Goal: Information Seeking & Learning: Learn about a topic

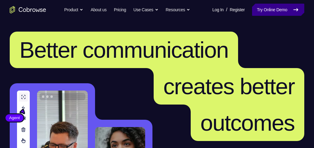
click at [295, 10] on icon at bounding box center [295, 9] width 7 height 7
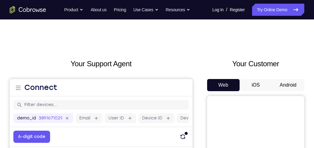
click at [295, 81] on button "Android" at bounding box center [288, 85] width 32 height 12
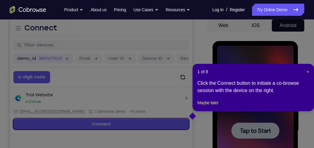
scroll to position [104, 0]
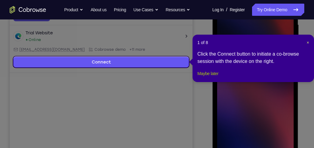
click at [213, 77] on button "Maybe later" at bounding box center [207, 73] width 21 height 7
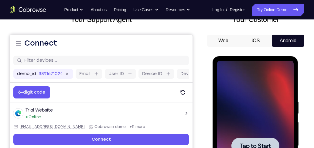
scroll to position [46, 0]
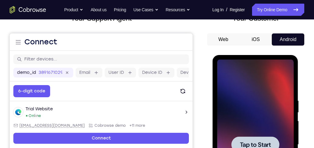
click at [246, 113] on div at bounding box center [255, 145] width 77 height 170
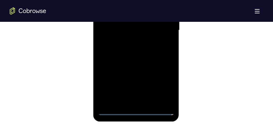
scroll to position [436, 0]
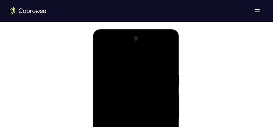
click at [125, 61] on div at bounding box center [135, 119] width 77 height 170
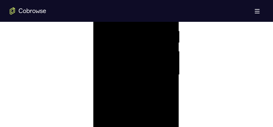
scroll to position [360, 0]
click at [161, 67] on div at bounding box center [135, 73] width 77 height 170
click at [131, 100] on div at bounding box center [135, 89] width 77 height 170
click at [129, 80] on div at bounding box center [135, 89] width 77 height 170
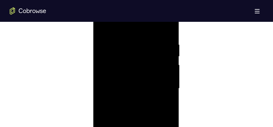
click at [130, 86] on div at bounding box center [135, 89] width 77 height 170
click at [129, 112] on div at bounding box center [135, 89] width 77 height 170
drag, startPoint x: 121, startPoint y: 28, endPoint x: 217, endPoint y: 19, distance: 96.7
click at [123, 18] on div at bounding box center [135, 89] width 77 height 170
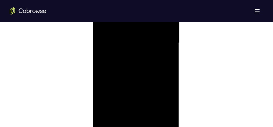
click at [170, 71] on div at bounding box center [135, 43] width 77 height 170
click at [169, 100] on div at bounding box center [135, 73] width 77 height 170
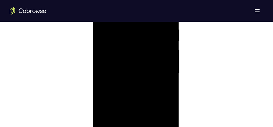
scroll to position [375, 0]
click at [169, 85] on div at bounding box center [135, 58] width 77 height 170
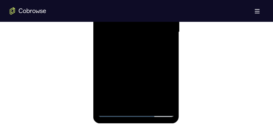
scroll to position [406, 0]
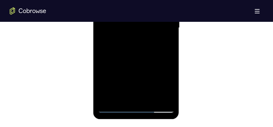
click at [171, 92] on div at bounding box center [135, 28] width 77 height 170
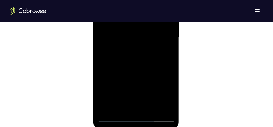
scroll to position [391, 0]
click at [169, 70] on div at bounding box center [135, 43] width 77 height 170
drag, startPoint x: 159, startPoint y: 81, endPoint x: 160, endPoint y: 65, distance: 15.8
click at [160, 65] on div at bounding box center [135, 43] width 77 height 170
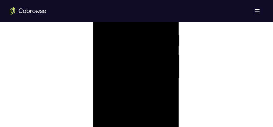
scroll to position [360, 0]
drag, startPoint x: 155, startPoint y: 94, endPoint x: 155, endPoint y: 81, distance: 12.8
click at [155, 81] on div at bounding box center [135, 73] width 77 height 170
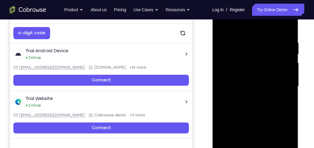
scroll to position [100, 0]
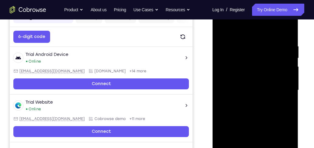
click at [289, 90] on div at bounding box center [255, 90] width 77 height 170
click at [287, 94] on div at bounding box center [255, 90] width 77 height 170
click at [288, 92] on div at bounding box center [255, 90] width 77 height 170
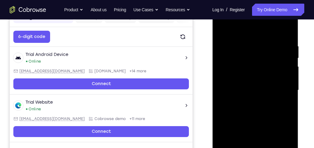
click at [288, 92] on div at bounding box center [255, 90] width 77 height 170
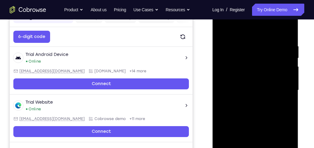
scroll to position [117, 0]
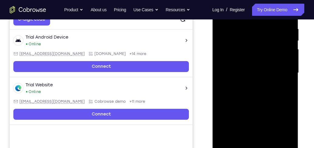
click at [288, 75] on div at bounding box center [255, 73] width 77 height 170
click at [271, 145] on div at bounding box center [255, 73] width 77 height 170
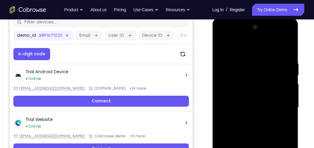
scroll to position [100, 0]
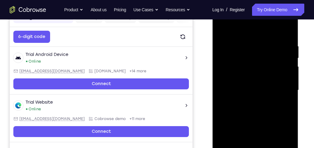
click at [257, 125] on div at bounding box center [255, 90] width 77 height 170
click at [264, 101] on div at bounding box center [255, 90] width 77 height 170
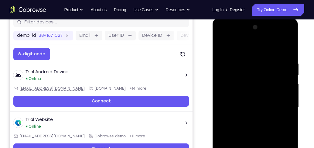
scroll to position [83, 0]
click at [223, 49] on div at bounding box center [255, 107] width 77 height 170
click at [244, 118] on div at bounding box center [255, 107] width 77 height 170
click at [285, 123] on div at bounding box center [255, 107] width 77 height 170
click at [275, 107] on div at bounding box center [255, 107] width 77 height 170
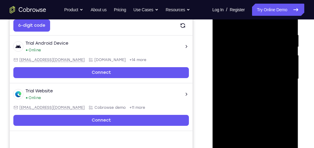
scroll to position [117, 0]
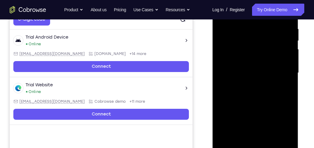
click at [266, 128] on div at bounding box center [255, 73] width 77 height 170
click at [255, 119] on div at bounding box center [255, 73] width 77 height 170
click at [259, 74] on div at bounding box center [255, 73] width 77 height 170
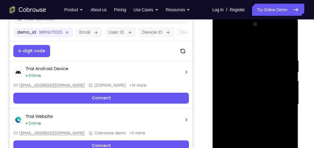
scroll to position [83, 0]
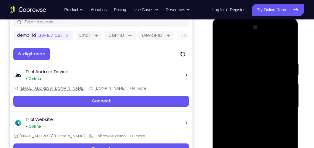
click at [222, 48] on div at bounding box center [255, 107] width 77 height 170
click at [222, 47] on div at bounding box center [255, 107] width 77 height 170
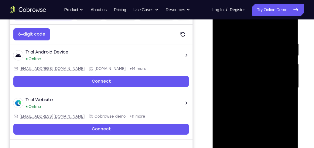
scroll to position [117, 0]
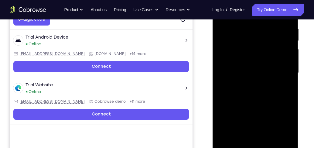
click at [223, 33] on div at bounding box center [255, 73] width 77 height 170
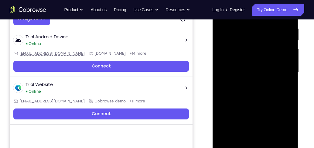
scroll to position [135, 0]
